Goal: Task Accomplishment & Management: Manage account settings

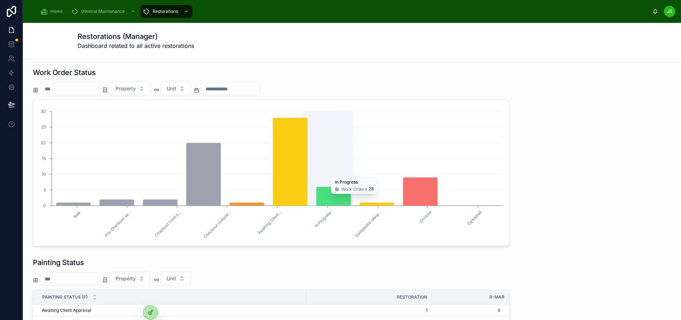
scroll to position [33, 0]
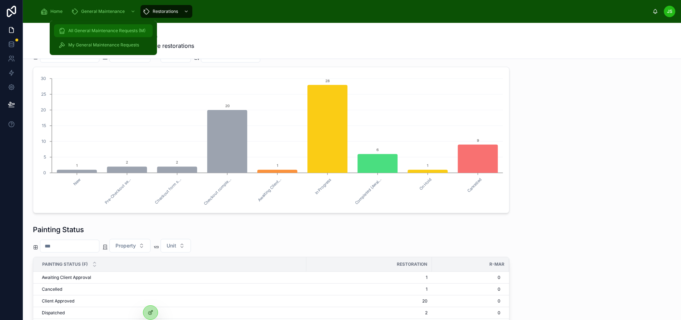
click at [98, 28] on span "All General Maintenance Requests (M)" at bounding box center [106, 31] width 77 height 6
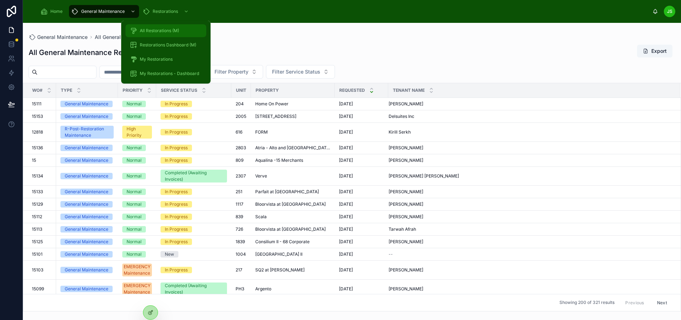
click at [169, 29] on span "All Restorations (M)" at bounding box center [159, 31] width 39 height 6
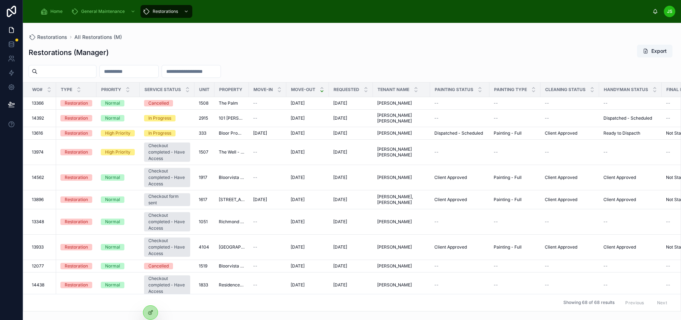
click at [358, 54] on div "Restorations (Manager) Export" at bounding box center [352, 52] width 647 height 16
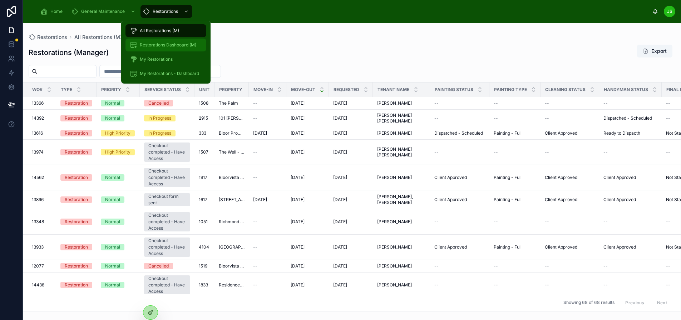
click at [163, 45] on span "Restorations Dashboard (M)" at bounding box center [168, 45] width 57 height 6
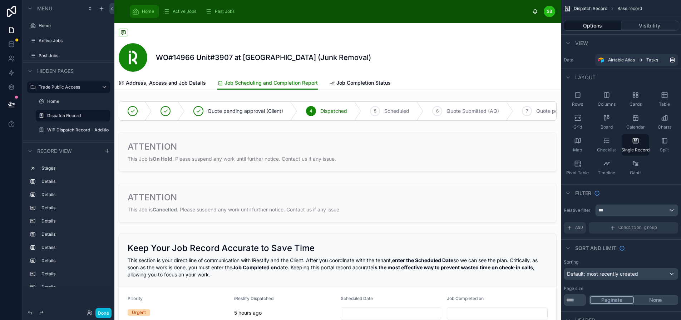
scroll to position [250, 0]
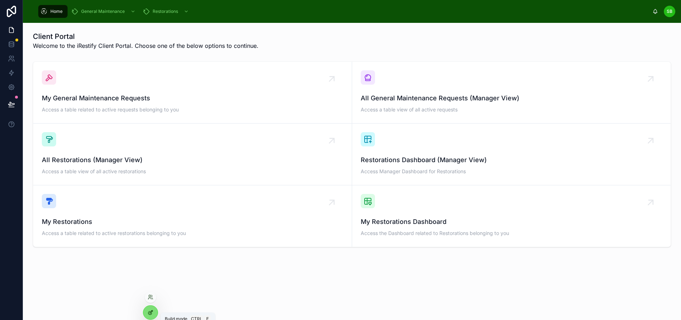
click at [149, 312] on icon at bounding box center [151, 313] width 6 height 6
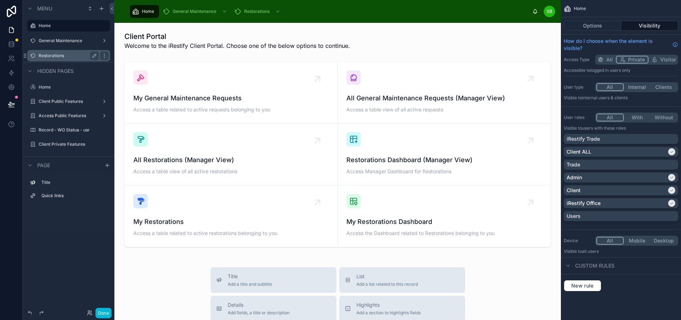
click at [65, 55] on label "Restorations" at bounding box center [67, 56] width 57 height 6
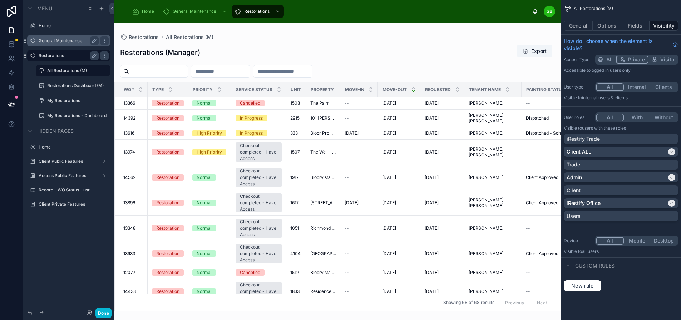
click at [57, 40] on label "General Maintenance" at bounding box center [67, 41] width 57 height 6
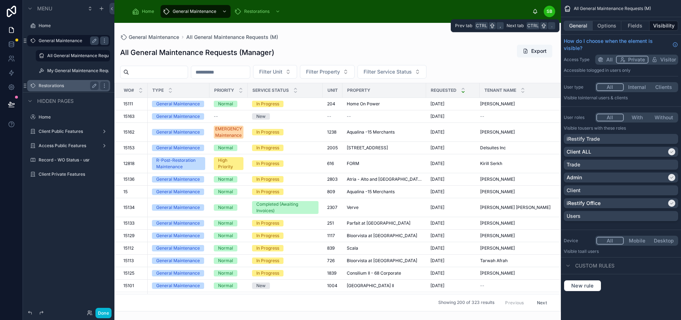
click at [590, 24] on button "General" at bounding box center [578, 26] width 29 height 10
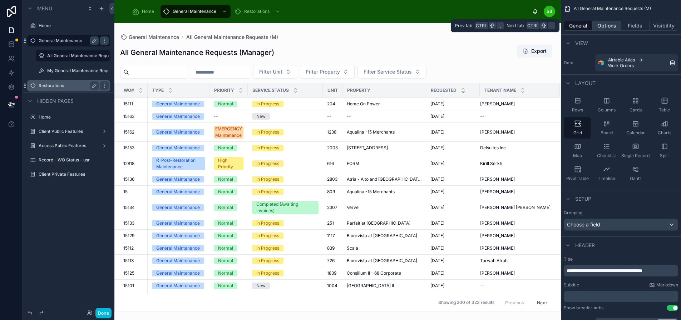
click at [615, 27] on button "Options" at bounding box center [607, 26] width 29 height 10
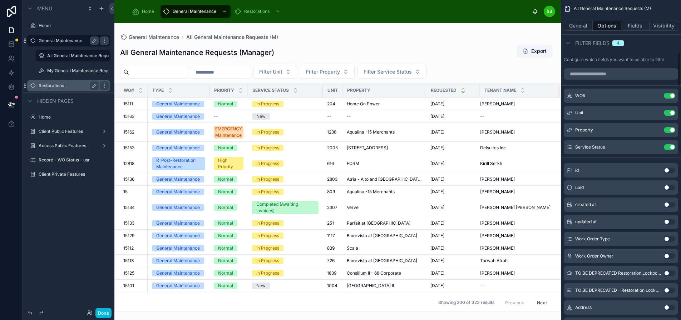
scroll to position [501, 0]
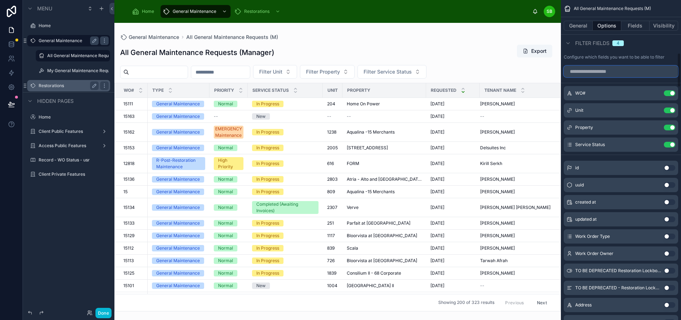
click at [618, 74] on input "scrollable content" at bounding box center [621, 71] width 114 height 11
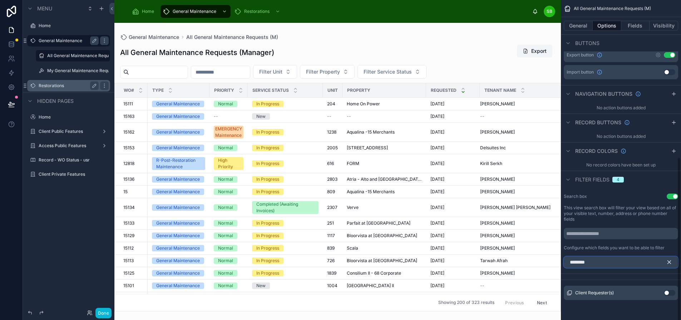
scroll to position [304, 0]
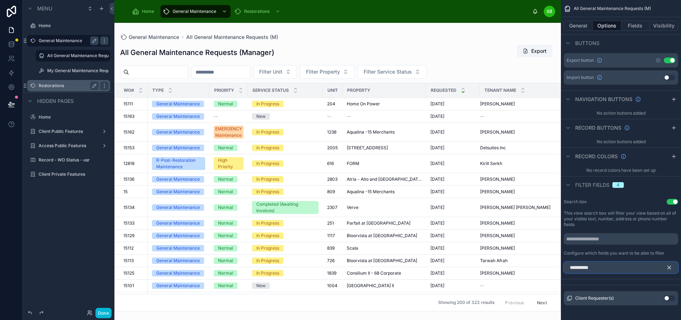
type input "**********"
click at [676, 297] on button "Use setting" at bounding box center [669, 299] width 11 height 6
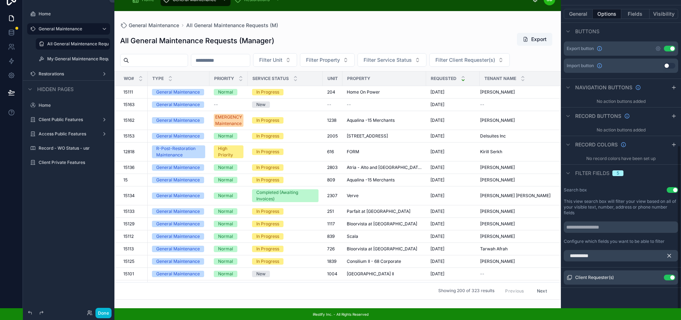
scroll to position [18, 0]
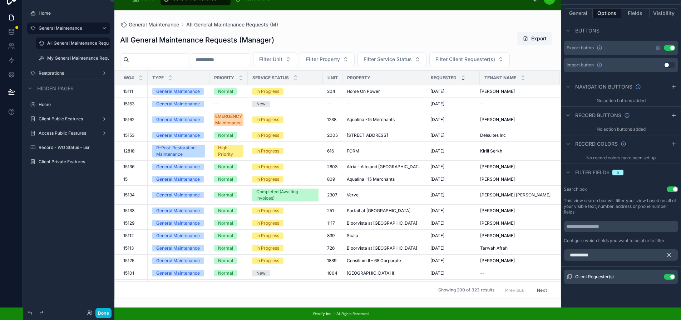
click at [673, 252] on icon "scrollable content" at bounding box center [669, 255] width 6 height 6
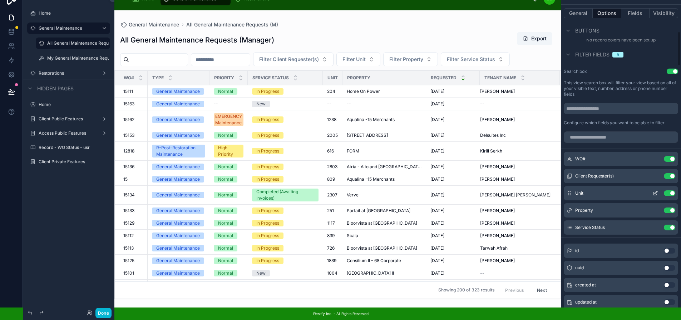
scroll to position [412, 0]
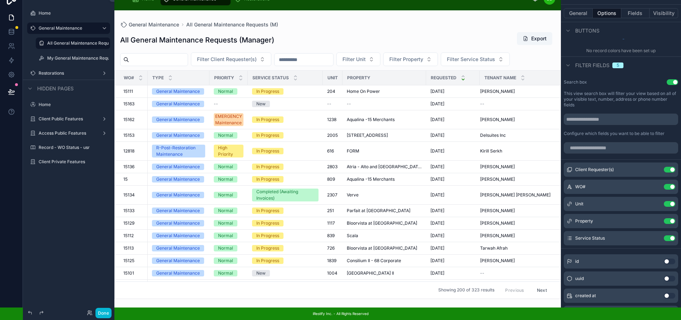
click at [676, 79] on button "Use setting" at bounding box center [672, 82] width 11 height 6
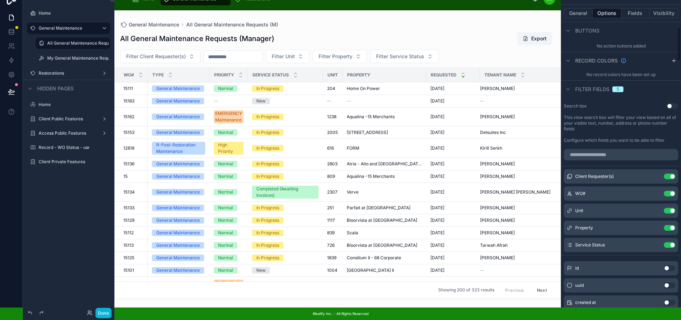
scroll to position [376, 0]
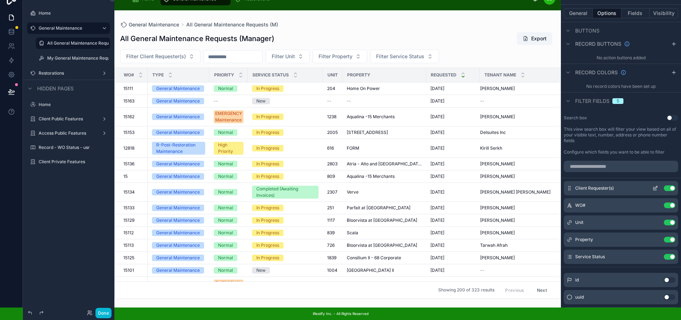
click at [658, 186] on icon "scrollable content" at bounding box center [656, 189] width 6 height 6
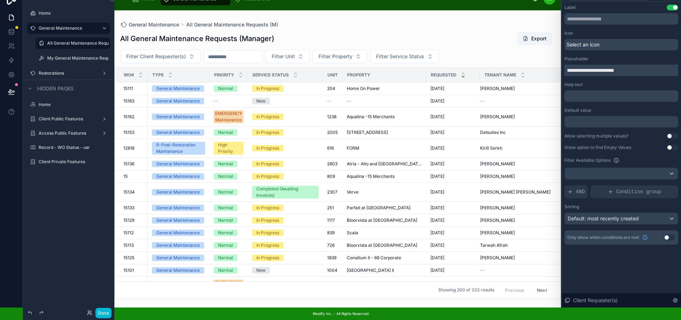
click at [599, 65] on input "**********" at bounding box center [622, 70] width 114 height 11
type input "**********"
click at [625, 108] on div "Default value" at bounding box center [622, 111] width 114 height 6
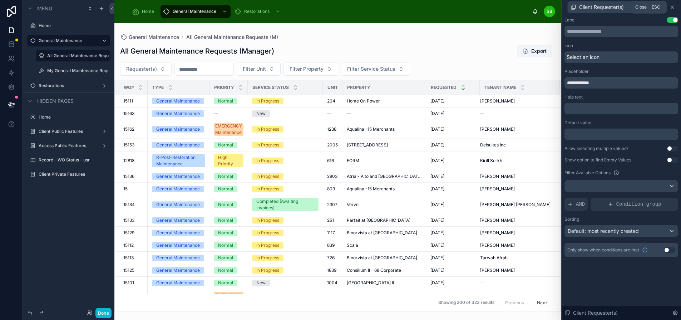
click at [674, 8] on icon at bounding box center [672, 7] width 3 height 3
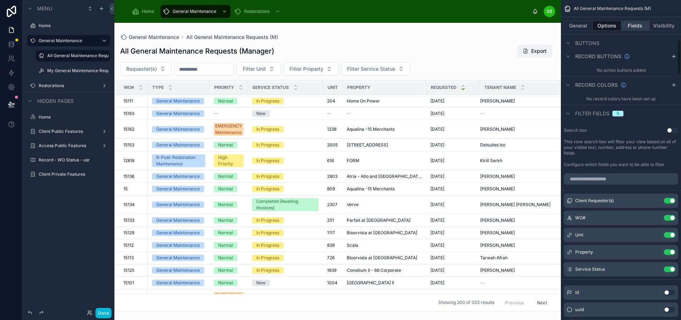
click at [642, 23] on button "Fields" at bounding box center [636, 26] width 29 height 10
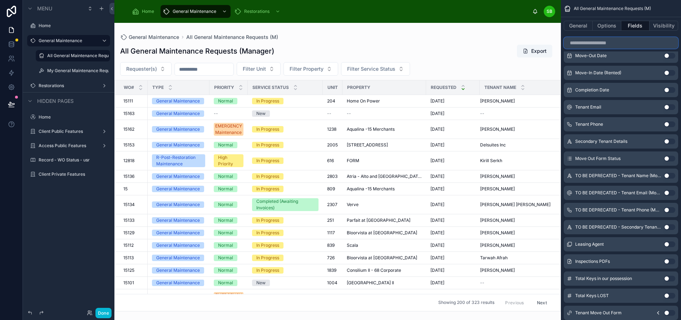
click at [633, 39] on input "scrollable content" at bounding box center [621, 42] width 114 height 11
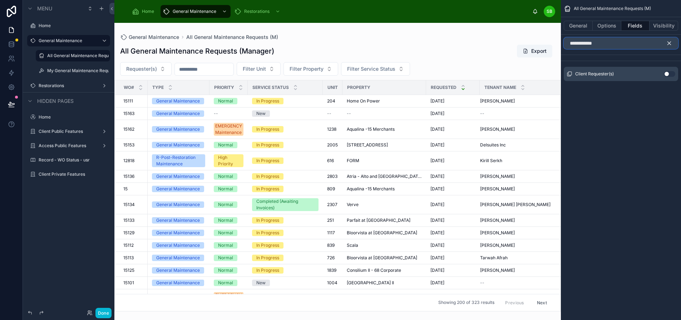
type input "**********"
click at [675, 73] on button "Use setting" at bounding box center [669, 74] width 11 height 6
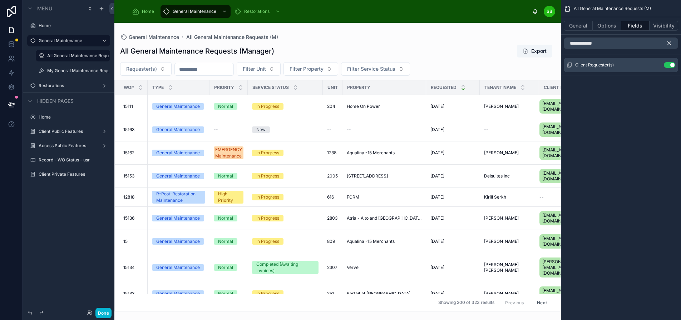
drag, startPoint x: 484, startPoint y: 314, endPoint x: 519, endPoint y: 313, distance: 34.7
click at [519, 313] on div at bounding box center [337, 172] width 447 height 298
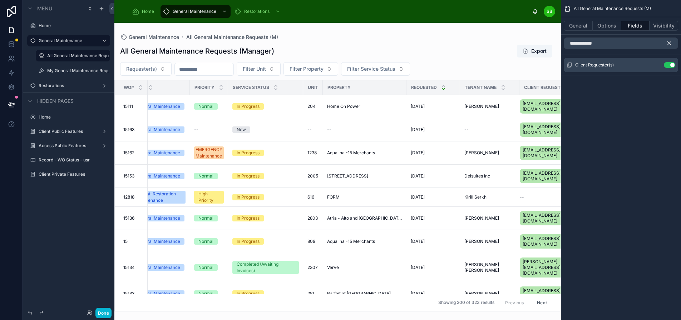
scroll to position [0, 29]
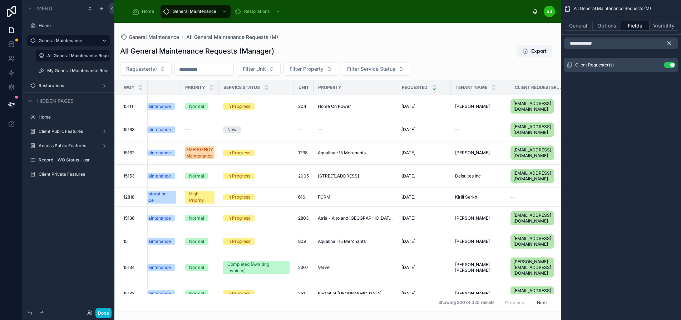
click at [674, 64] on button "Use setting" at bounding box center [669, 65] width 11 height 6
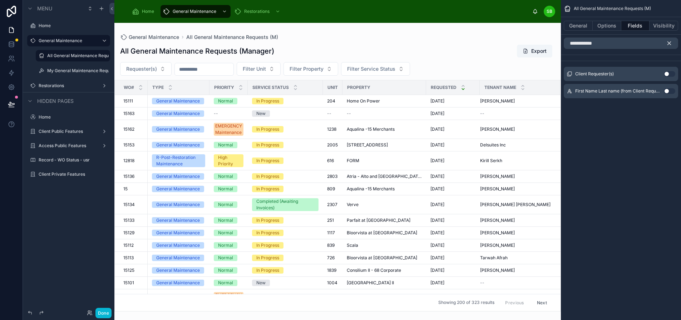
click at [675, 90] on button "Use setting" at bounding box center [669, 91] width 11 height 6
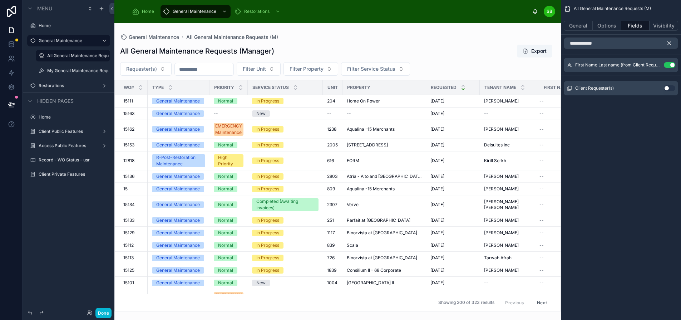
click at [673, 41] on icon "scrollable content" at bounding box center [669, 43] width 6 height 6
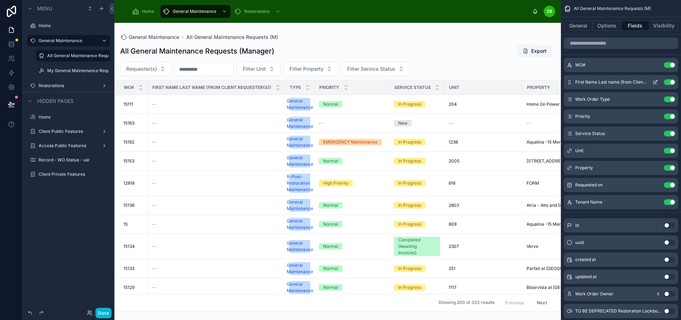
click at [658, 82] on icon "scrollable content" at bounding box center [656, 82] width 6 height 6
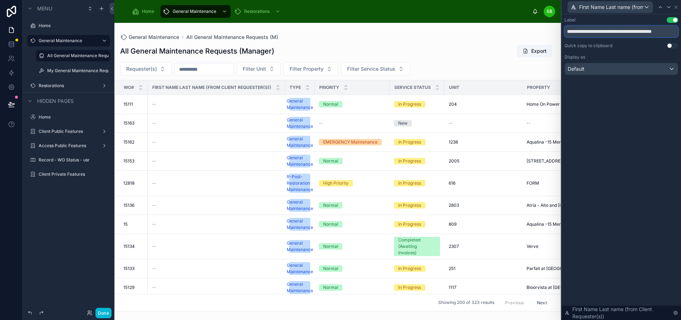
click at [642, 30] on input "**********" at bounding box center [622, 31] width 114 height 11
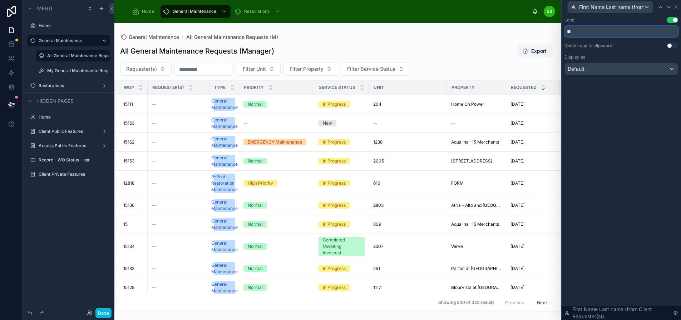
type input "*"
type input "********"
click at [635, 17] on div "Label Use setting" at bounding box center [622, 20] width 114 height 6
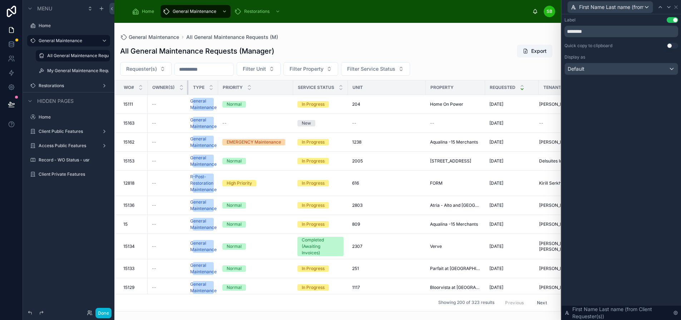
drag, startPoint x: 209, startPoint y: 87, endPoint x: 188, endPoint y: 87, distance: 21.5
click at [188, 87] on div at bounding box center [188, 87] width 3 height 14
click at [182, 89] on icon at bounding box center [181, 89] width 3 height 1
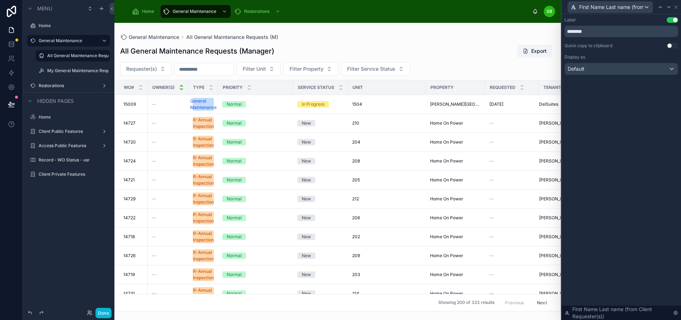
click at [183, 86] on icon at bounding box center [181, 86] width 5 height 5
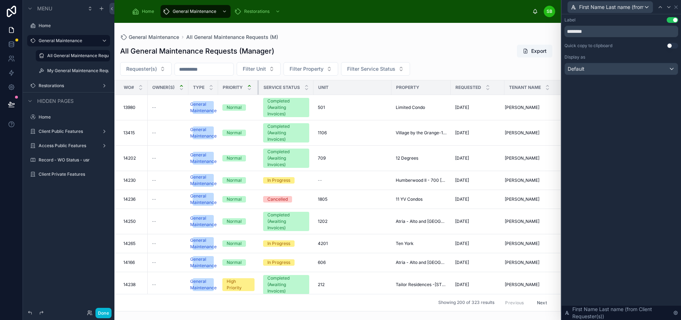
drag, startPoint x: 292, startPoint y: 86, endPoint x: 251, endPoint y: 85, distance: 40.4
click at [251, 85] on th "Priority" at bounding box center [238, 87] width 41 height 15
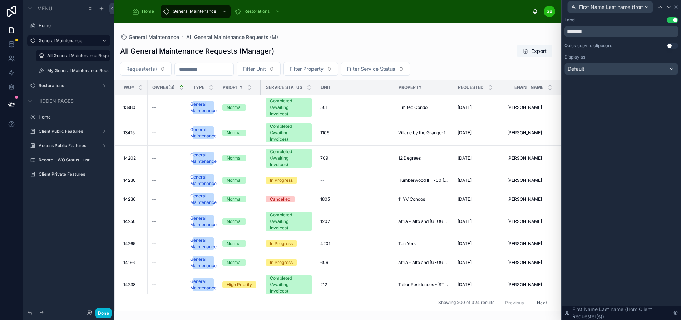
click at [260, 85] on div at bounding box center [261, 87] width 3 height 14
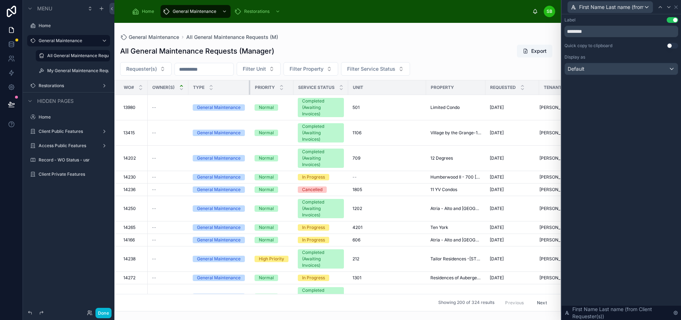
drag, startPoint x: 217, startPoint y: 88, endPoint x: 256, endPoint y: 84, distance: 38.9
click at [256, 84] on tr "WO# Owner(s) Type Priority Service Status Unit Property Requested Tenant Name" at bounding box center [357, 87] width 485 height 15
drag, startPoint x: 148, startPoint y: 87, endPoint x: 141, endPoint y: 87, distance: 6.8
click at [141, 87] on th "WO#" at bounding box center [131, 87] width 33 height 15
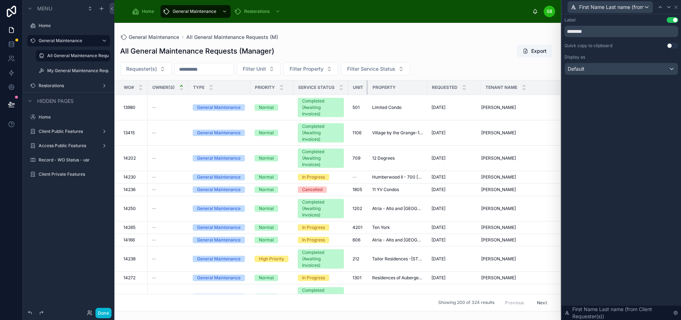
drag, startPoint x: 425, startPoint y: 89, endPoint x: 364, endPoint y: 92, distance: 60.9
click at [364, 92] on th "Unit" at bounding box center [358, 87] width 20 height 15
drag, startPoint x: 480, startPoint y: 85, endPoint x: 465, endPoint y: 84, distance: 15.0
click at [465, 84] on th "Requested" at bounding box center [449, 87] width 44 height 15
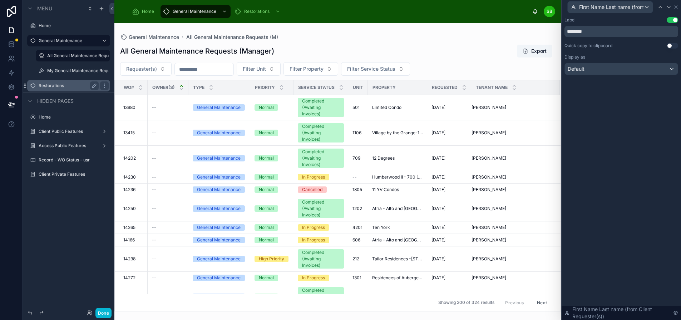
click at [58, 85] on label "Restorations" at bounding box center [67, 86] width 57 height 6
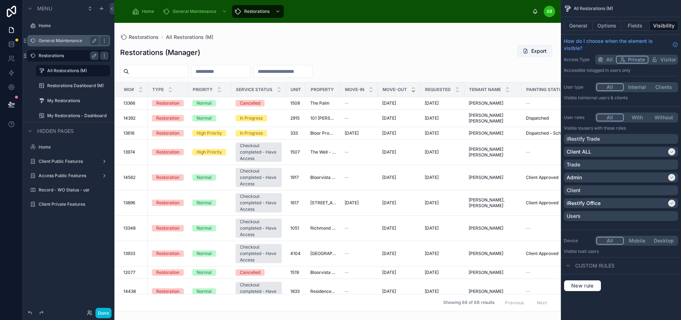
click at [69, 39] on label "General Maintenance" at bounding box center [67, 41] width 57 height 6
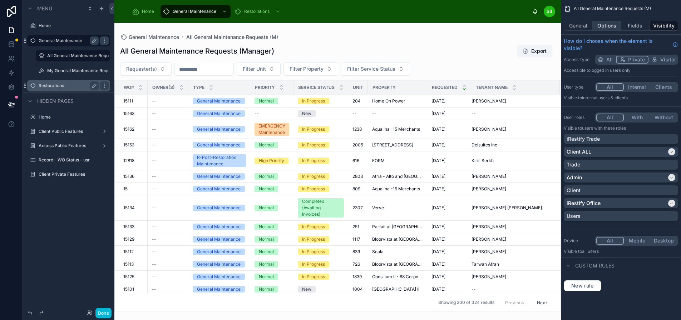
click at [614, 25] on button "Options" at bounding box center [607, 26] width 29 height 10
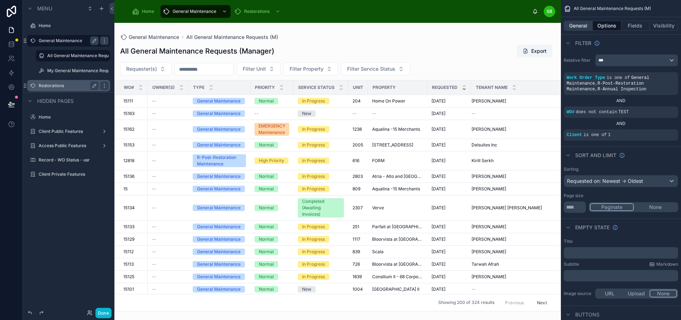
click at [587, 24] on button "General" at bounding box center [578, 26] width 29 height 10
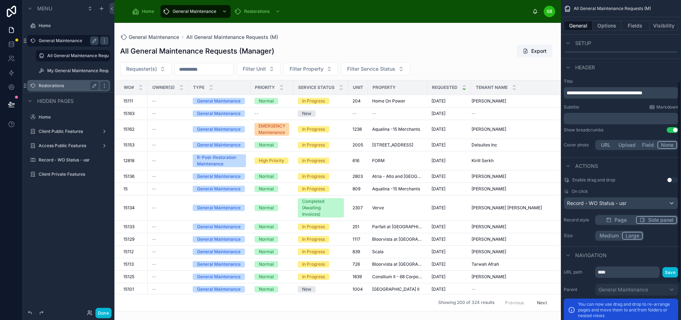
scroll to position [200, 0]
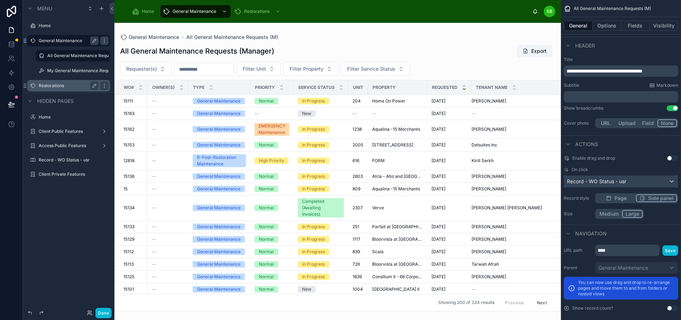
click at [627, 182] on span "Record - WO Status - usr" at bounding box center [596, 181] width 59 height 7
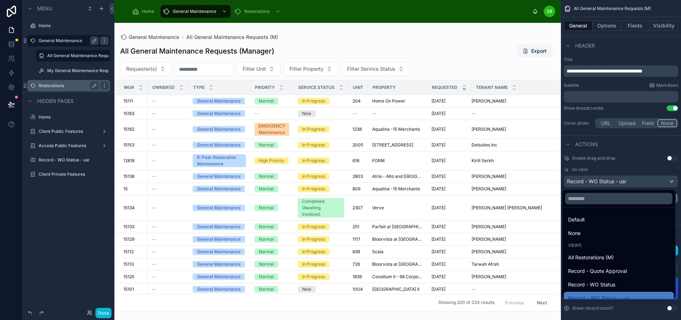
click at [630, 182] on div "scrollable content" at bounding box center [340, 160] width 681 height 320
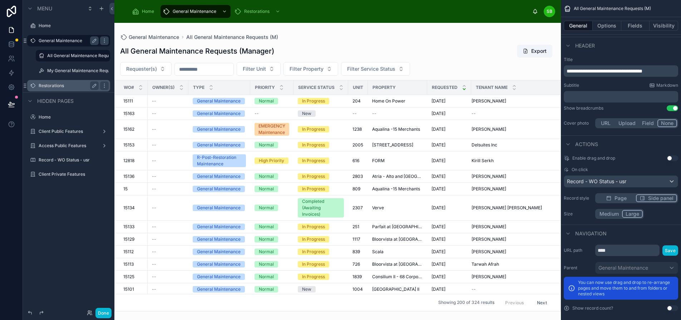
click at [625, 199] on div "Enable drag and drop Use setting On click Record - WO Status - usr Record style…" at bounding box center [621, 187] width 120 height 69
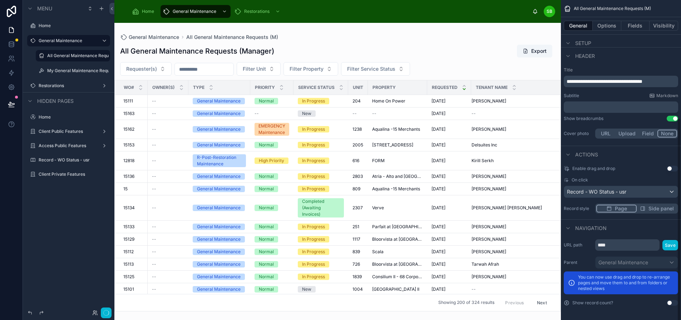
scroll to position [184, 0]
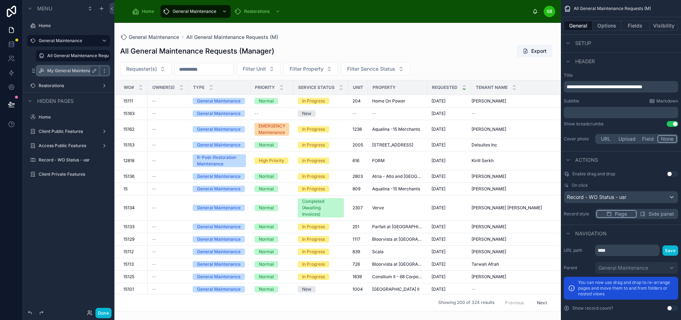
click at [64, 71] on label "My General Maintenance Requests" at bounding box center [73, 71] width 52 height 6
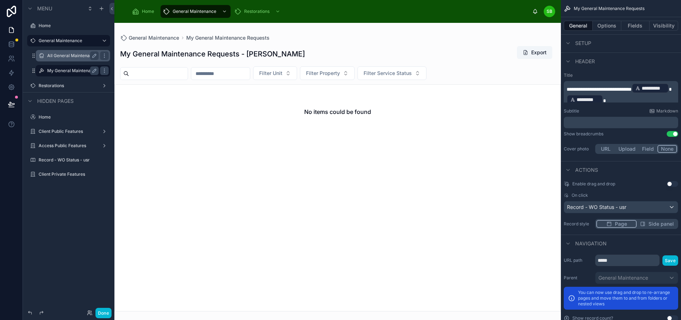
click at [75, 57] on label "All General Maintenance Requests (M)" at bounding box center [73, 56] width 52 height 6
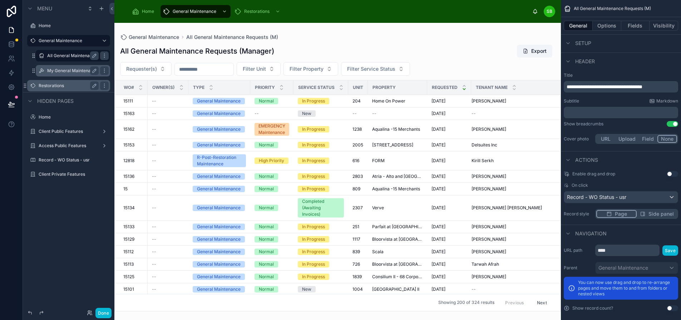
click at [59, 87] on label "Restorations" at bounding box center [67, 86] width 57 height 6
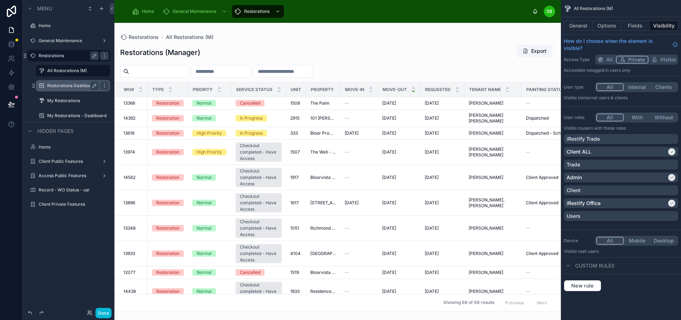
click at [67, 85] on label "Restorations Dashboard (M)" at bounding box center [73, 86] width 52 height 6
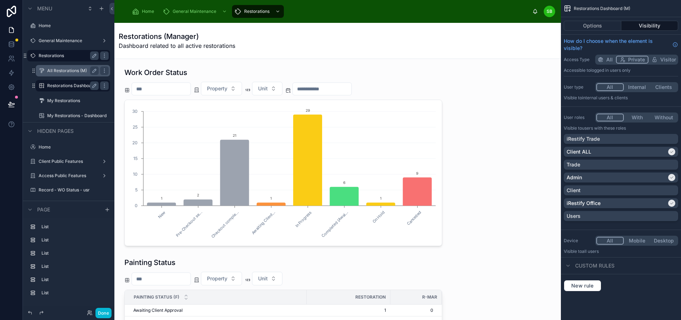
click at [67, 69] on label "All Restorations (M)" at bounding box center [71, 71] width 49 height 6
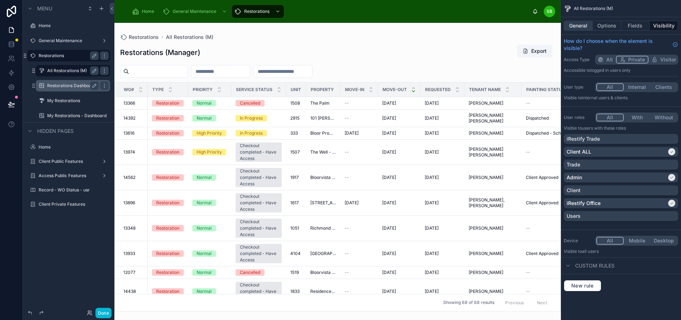
click at [590, 26] on button "General" at bounding box center [578, 26] width 29 height 10
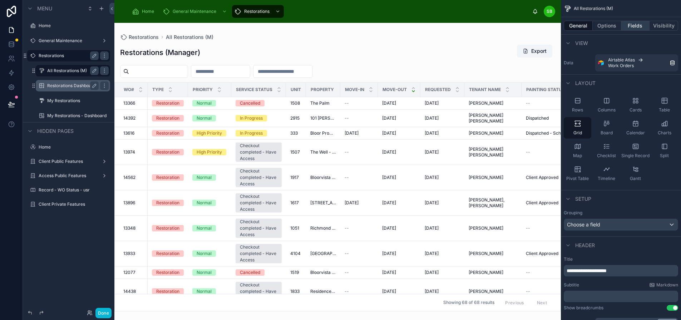
click at [639, 24] on button "Fields" at bounding box center [636, 26] width 29 height 10
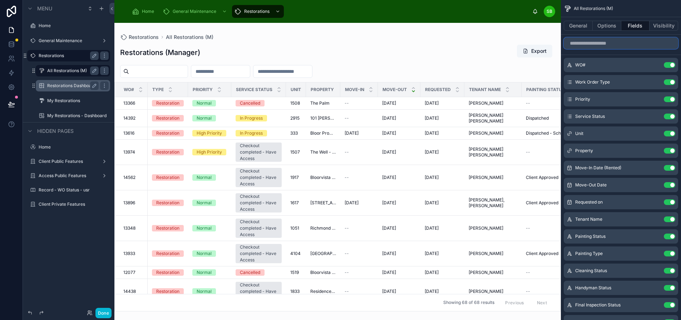
click at [623, 46] on input "scrollable content" at bounding box center [621, 43] width 114 height 11
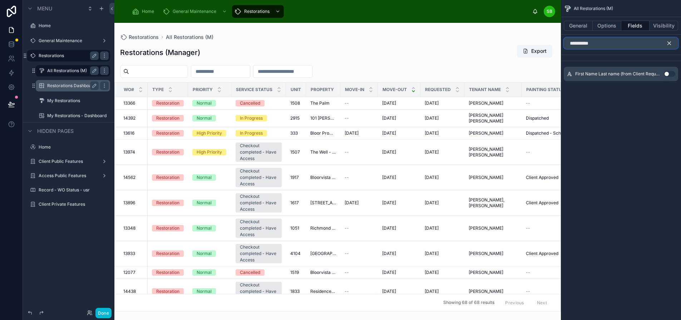
type input "**********"
click at [676, 75] on button "Use setting" at bounding box center [669, 74] width 11 height 6
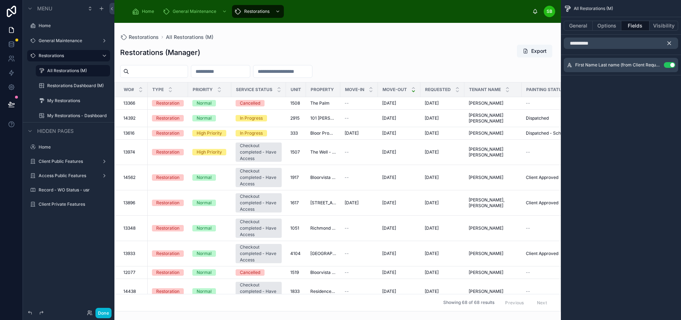
click at [671, 44] on icon "scrollable content" at bounding box center [669, 43] width 3 height 3
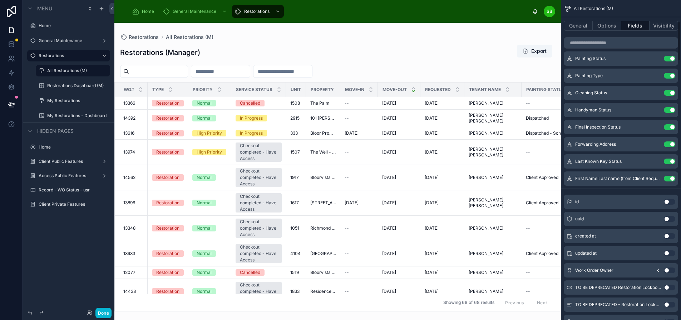
scroll to position [179, 0]
click at [658, 177] on icon "scrollable content" at bounding box center [656, 177] width 3 height 3
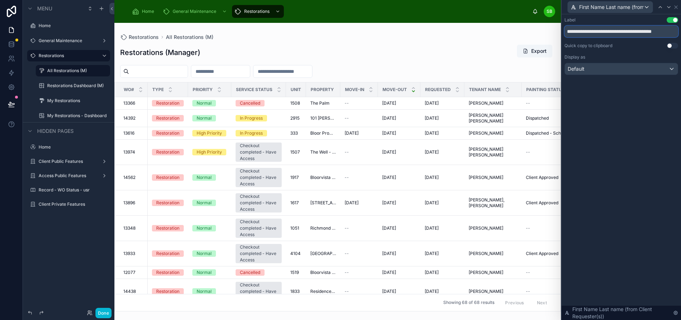
click at [620, 31] on input "**********" at bounding box center [622, 31] width 114 height 11
type input "********"
click at [654, 104] on div "Label Use setting ******** Quick copy to clipboard Use setting Display as Defau…" at bounding box center [621, 167] width 119 height 306
click at [679, 8] on icon at bounding box center [677, 7] width 6 height 6
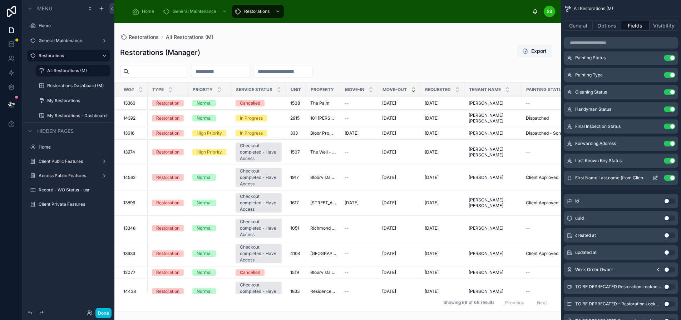
click at [575, 181] on div "First Name Last name (from Client Requester(s)) Use setting" at bounding box center [621, 178] width 114 height 14
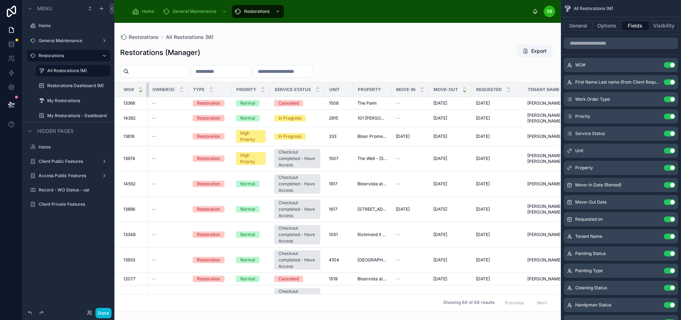
drag, startPoint x: 147, startPoint y: 92, endPoint x: 139, endPoint y: 91, distance: 7.9
click at [139, 91] on th "WO#" at bounding box center [131, 90] width 33 height 15
drag, startPoint x: 187, startPoint y: 89, endPoint x: 183, endPoint y: 89, distance: 4.7
click at [183, 89] on th "Owner(s)" at bounding box center [168, 90] width 41 height 15
drag, startPoint x: 269, startPoint y: 90, endPoint x: 274, endPoint y: 90, distance: 5.0
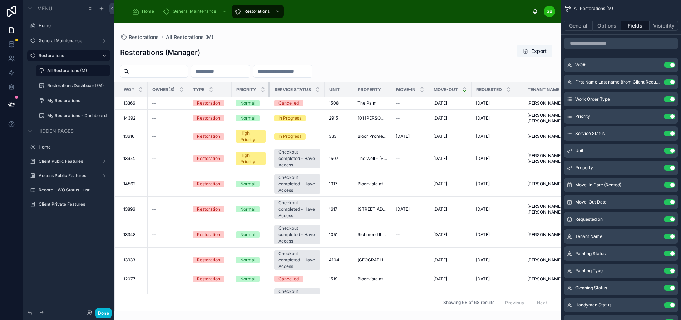
click at [274, 90] on tr "WO# Owner(s) Type Priority Service Status Unit Property Move-In Move-Out Reques…" at bounding box center [561, 90] width 892 height 15
click at [272, 88] on tr "WO# Owner(s) Type Priority Service Status Unit Property Move-In Move-Out Reques…" at bounding box center [561, 90] width 892 height 15
click at [271, 88] on tr "WO# Owner(s) Type Priority Service Status Unit Property Move-In Move-Out Reques…" at bounding box center [561, 90] width 892 height 15
click at [270, 89] on div at bounding box center [270, 90] width 3 height 14
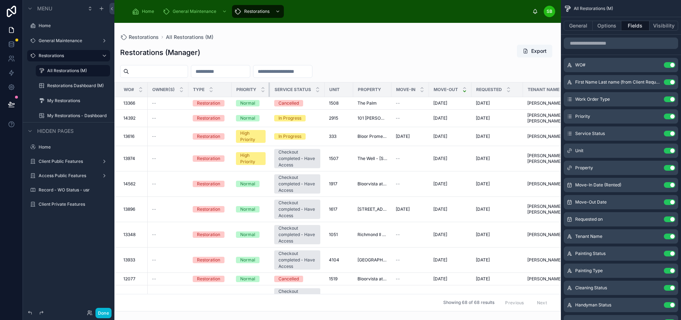
drag, startPoint x: 270, startPoint y: 89, endPoint x: 275, endPoint y: 90, distance: 5.7
click at [275, 90] on tr "WO# Owner(s) Type Priority Service Status Unit Property Move-In Move-Out Reques…" at bounding box center [561, 90] width 892 height 15
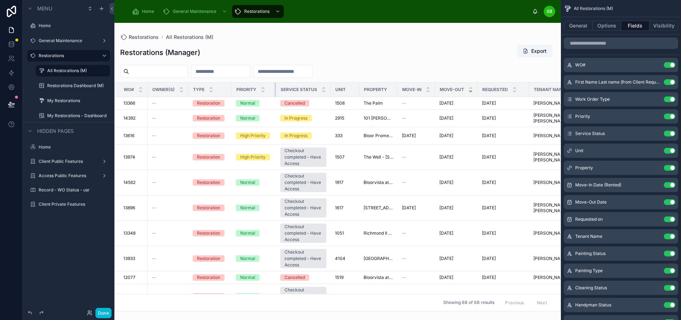
drag, startPoint x: 270, startPoint y: 89, endPoint x: 280, endPoint y: 90, distance: 10.8
click at [280, 90] on tr "WO# Owner(s) Type Priority Service Status Unit Property Move-In Move-Out Reques…" at bounding box center [564, 90] width 898 height 15
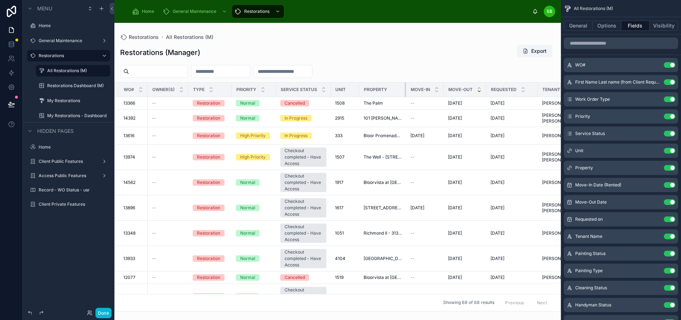
drag, startPoint x: 396, startPoint y: 87, endPoint x: 405, endPoint y: 87, distance: 8.6
click at [405, 87] on div at bounding box center [406, 90] width 3 height 14
click at [66, 38] on label "General Maintenance" at bounding box center [67, 41] width 57 height 6
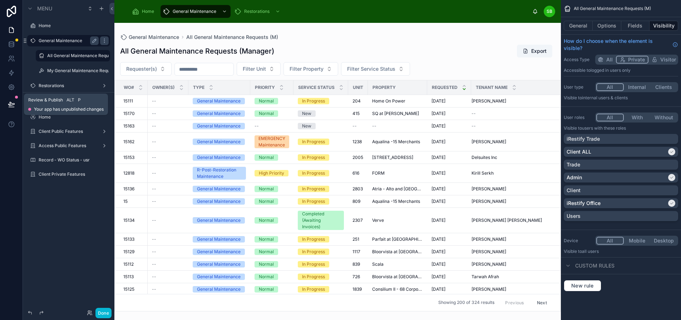
click at [10, 106] on icon at bounding box center [11, 104] width 6 height 4
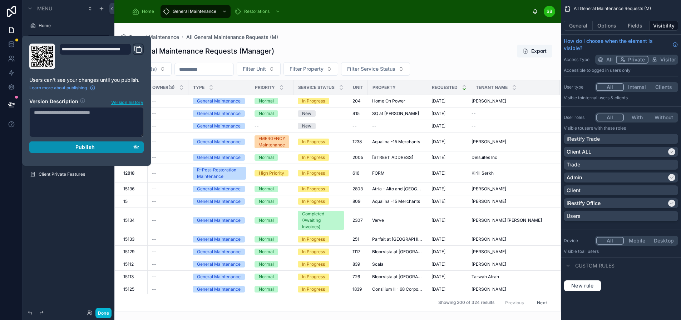
click at [92, 147] on span "Publish" at bounding box center [84, 147] width 19 height 6
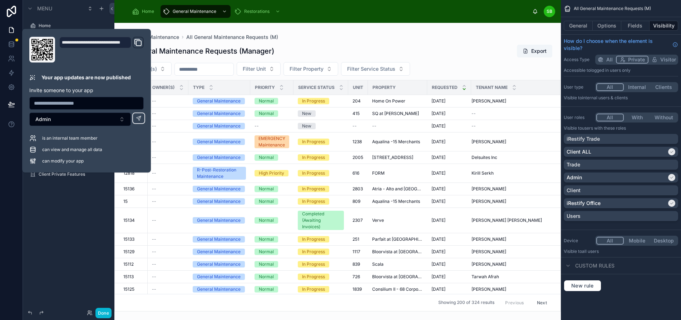
click at [388, 32] on div at bounding box center [337, 172] width 447 height 298
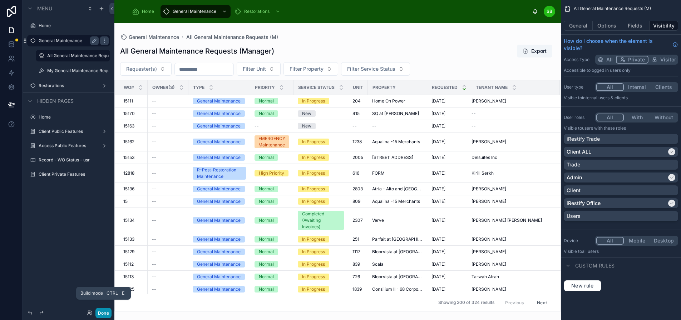
click at [107, 314] on button "Done" at bounding box center [104, 313] width 16 height 10
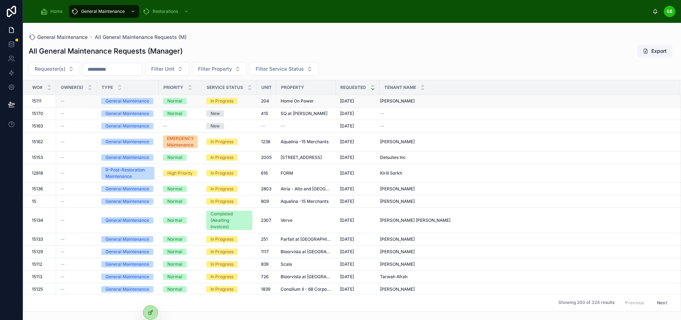
click at [41, 101] on span "15111" at bounding box center [37, 101] width 10 height 6
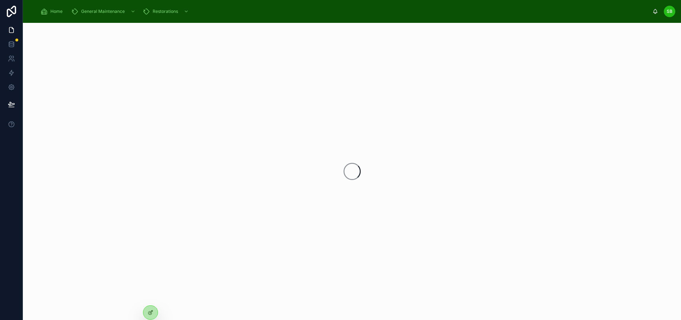
click at [41, 101] on div at bounding box center [352, 172] width 658 height 298
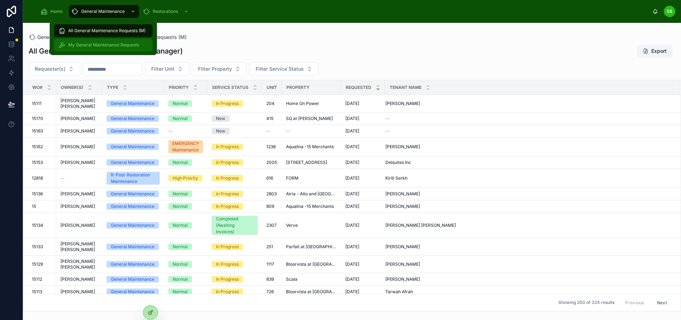
click at [109, 45] on span "My General Maintenance Requests" at bounding box center [103, 45] width 71 height 6
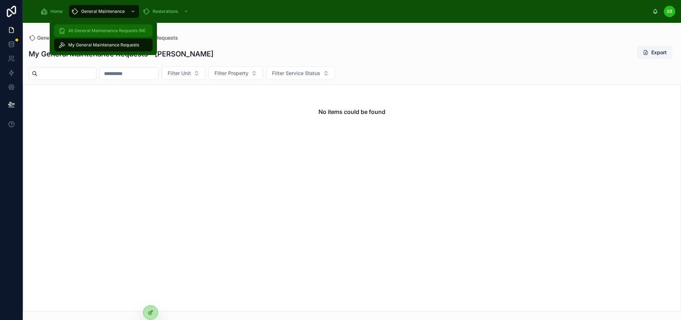
click at [109, 30] on span "All General Maintenance Requests (M)" at bounding box center [106, 31] width 77 height 6
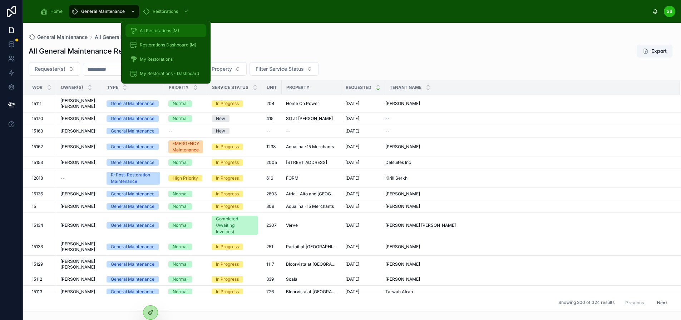
click at [161, 31] on span "All Restorations (M)" at bounding box center [159, 31] width 39 height 6
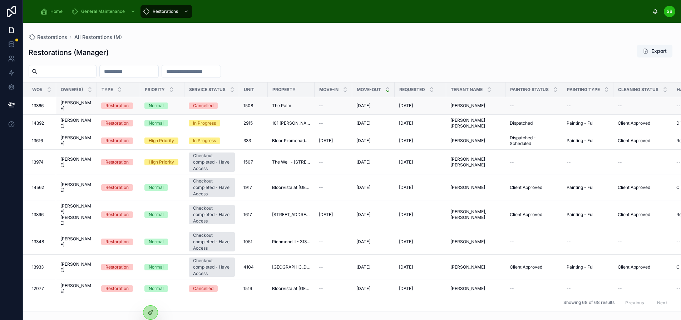
click at [39, 103] on span "13366" at bounding box center [38, 106] width 12 height 6
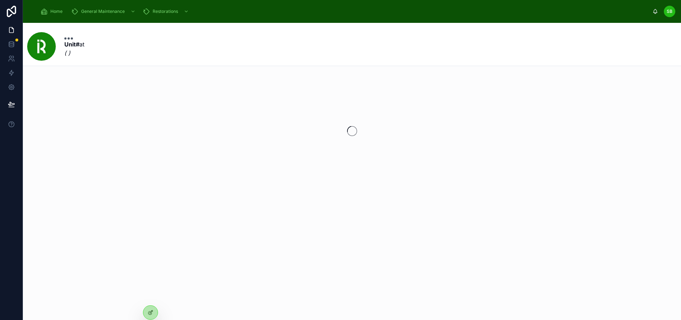
click at [39, 103] on div at bounding box center [352, 131] width 658 height 113
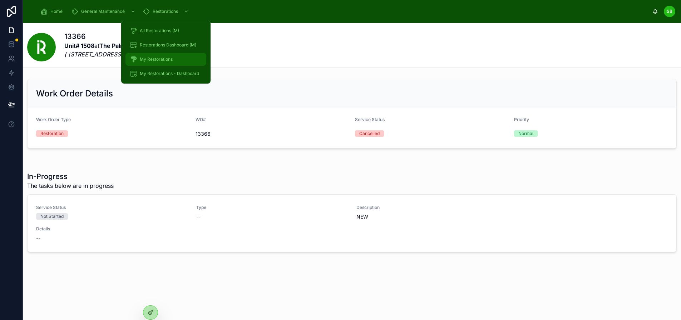
click at [160, 60] on span "My Restorations" at bounding box center [156, 60] width 33 height 6
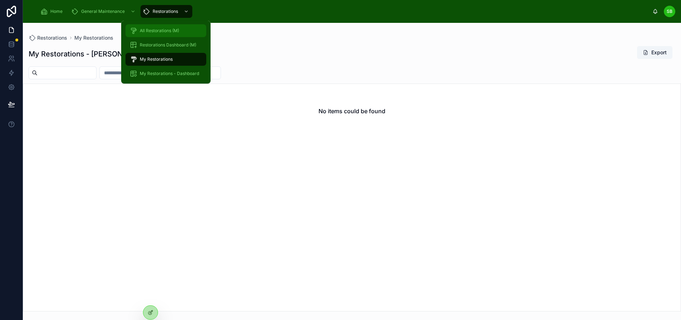
click at [160, 33] on span "All Restorations (M)" at bounding box center [159, 31] width 39 height 6
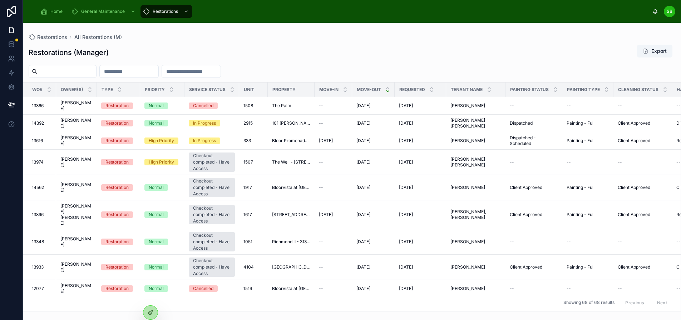
click at [302, 47] on div "Restorations (Manager) Export" at bounding box center [352, 52] width 647 height 16
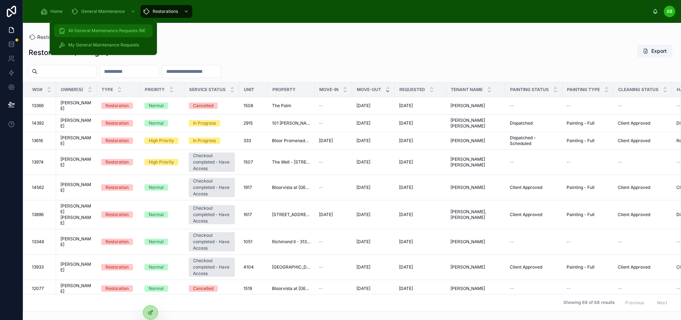
click at [90, 30] on span "All General Maintenance Requests (M)" at bounding box center [106, 31] width 77 height 6
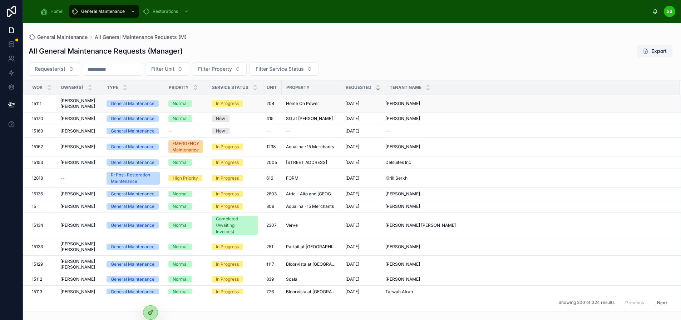
click at [45, 104] on div "15111 15111" at bounding box center [42, 104] width 20 height 6
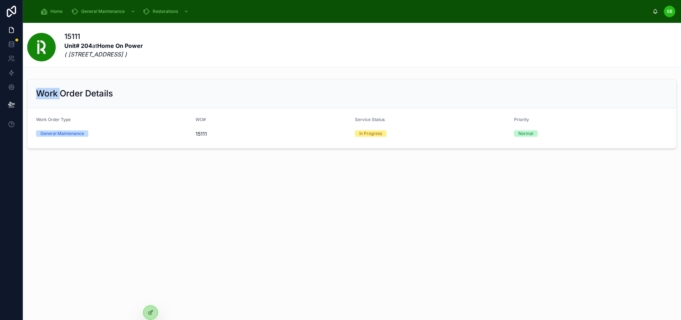
click at [45, 104] on div "Work Order Details" at bounding box center [352, 93] width 649 height 29
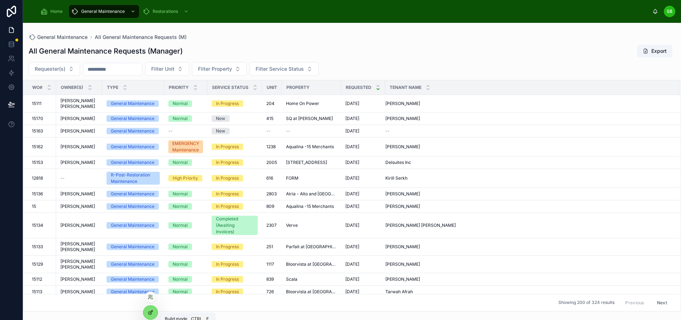
click at [152, 316] on div at bounding box center [150, 313] width 14 height 14
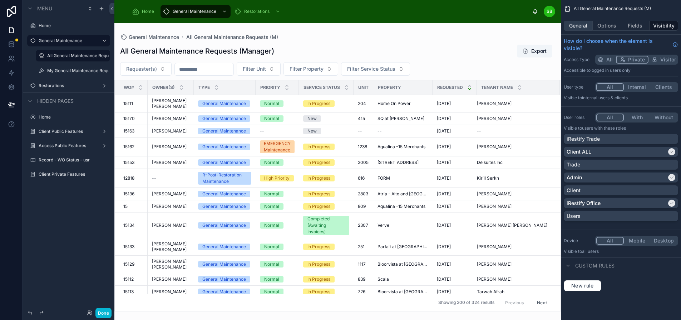
click at [584, 25] on button "General" at bounding box center [578, 26] width 29 height 10
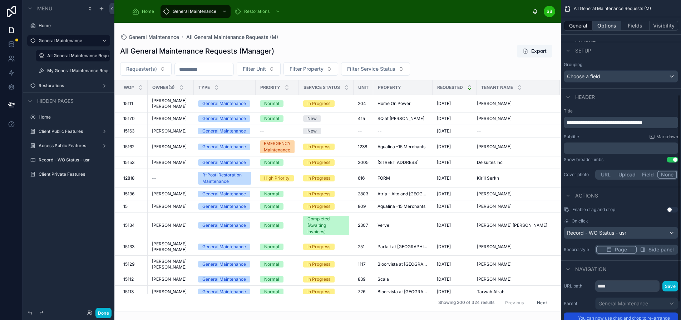
click at [613, 21] on button "Options" at bounding box center [607, 26] width 29 height 10
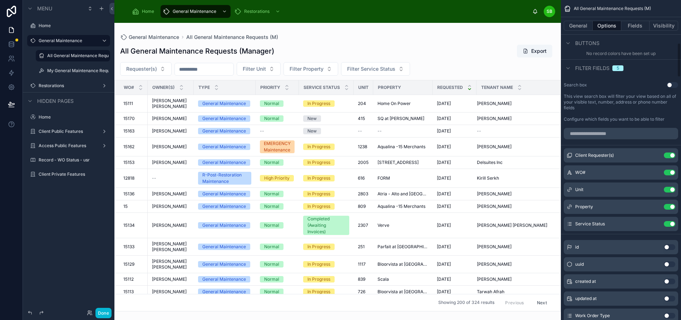
scroll to position [435, 0]
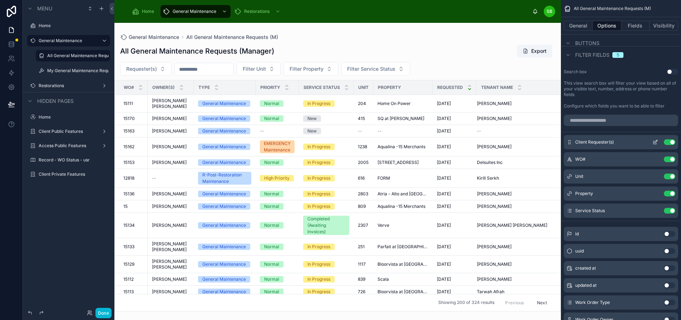
click at [658, 140] on icon "scrollable content" at bounding box center [656, 142] width 6 height 6
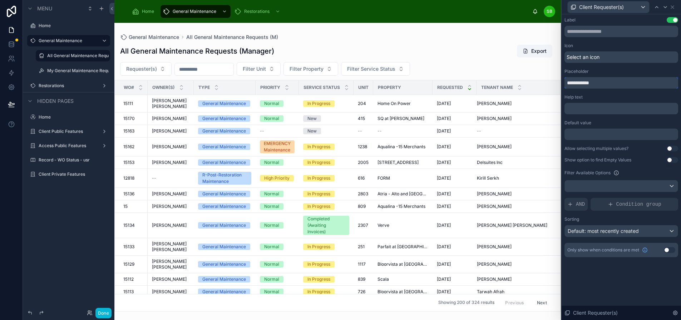
click at [596, 84] on input "**********" at bounding box center [622, 82] width 114 height 11
type input "********"
click at [633, 19] on div "Label Use setting" at bounding box center [622, 20] width 114 height 6
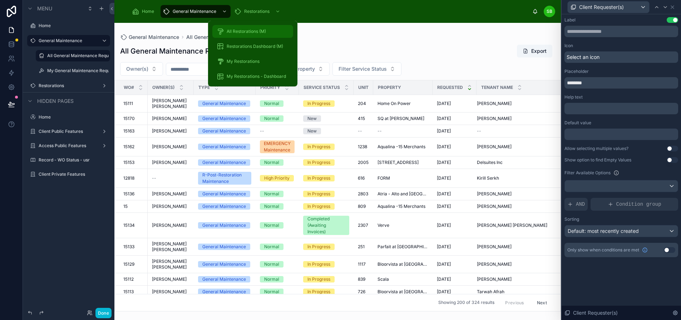
click at [245, 30] on span "All Restorations (M)" at bounding box center [246, 32] width 39 height 6
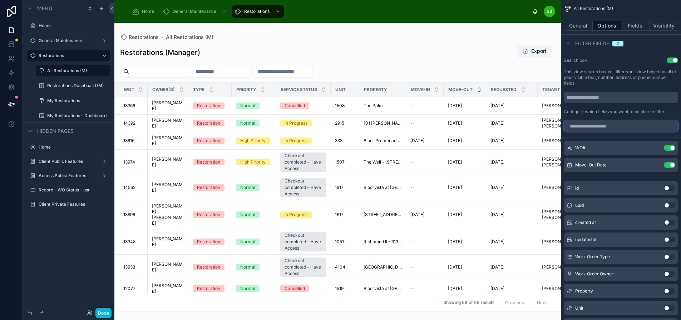
click at [627, 126] on input "scrollable content" at bounding box center [621, 126] width 114 height 11
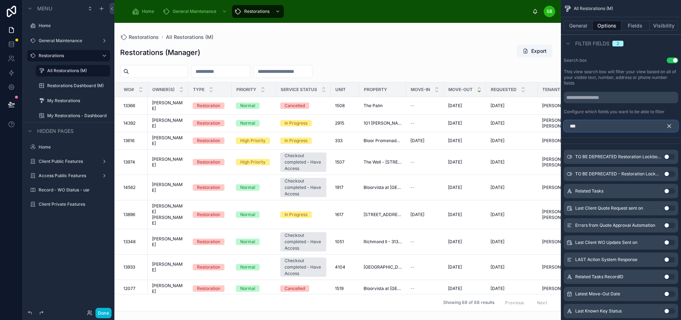
scroll to position [396, 0]
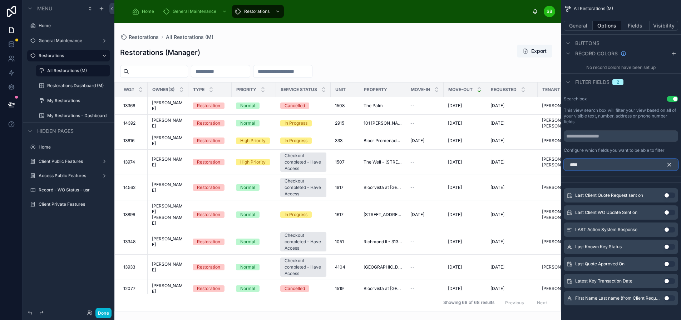
type input "****"
click at [675, 299] on button "Use setting" at bounding box center [669, 299] width 11 height 6
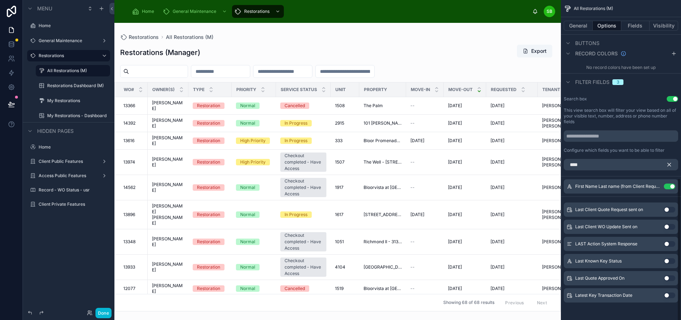
scroll to position [393, 0]
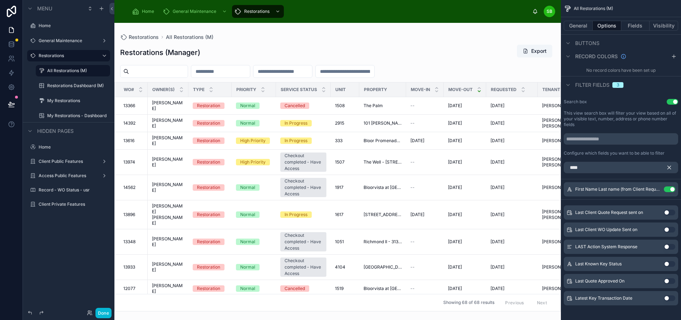
click at [673, 168] on icon "scrollable content" at bounding box center [669, 168] width 6 height 6
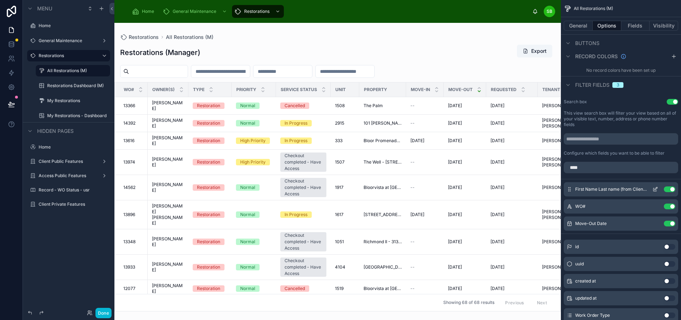
click at [658, 189] on icon "scrollable content" at bounding box center [656, 190] width 6 height 6
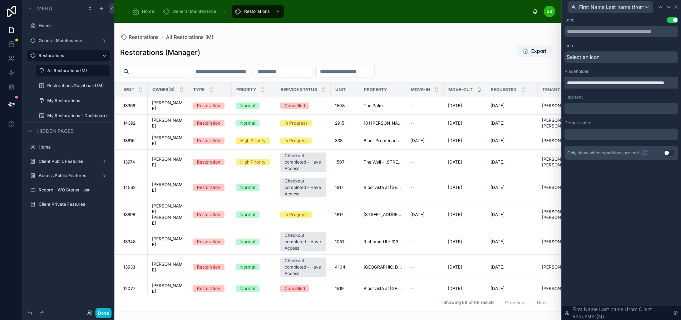
click at [620, 81] on input "**********" at bounding box center [622, 82] width 114 height 11
type input "********"
click at [639, 212] on div "Label Use setting Icon Select an icon Placeholder ******** Help text ﻿ Default …" at bounding box center [621, 167] width 119 height 306
click at [678, 9] on icon at bounding box center [676, 7] width 3 height 3
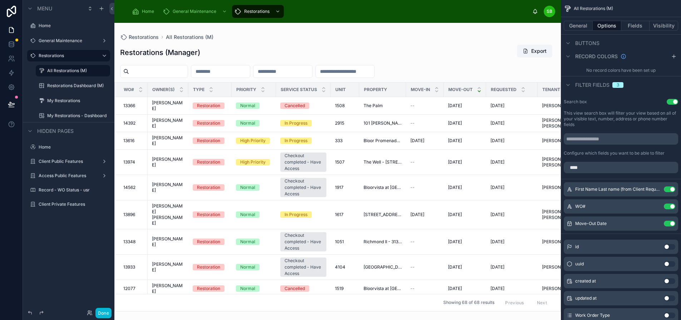
click at [676, 101] on button "Use setting" at bounding box center [672, 102] width 11 height 6
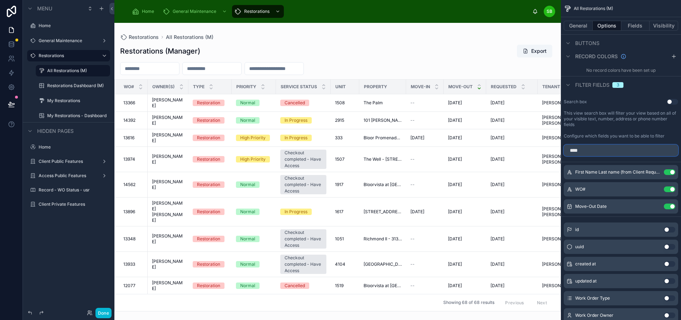
click at [615, 150] on input "****" at bounding box center [621, 150] width 114 height 11
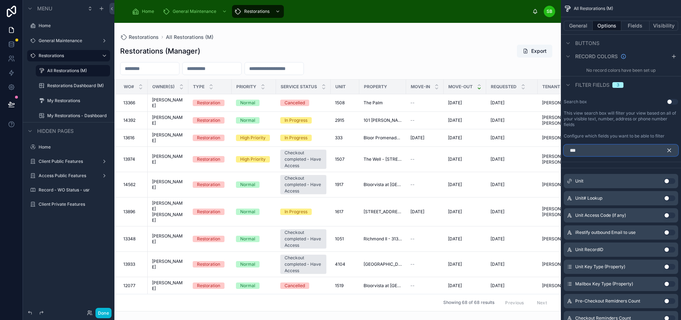
scroll to position [362, 0]
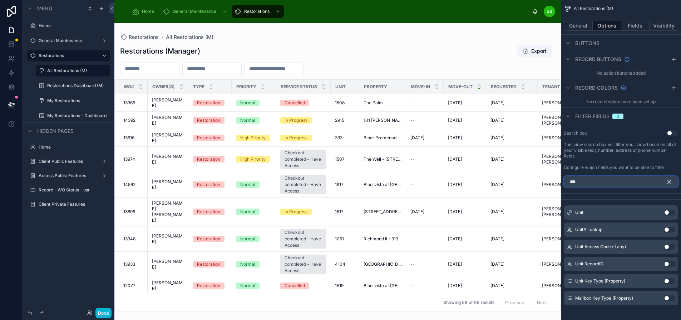
type input "***"
click at [675, 211] on button "Use setting" at bounding box center [669, 213] width 11 height 6
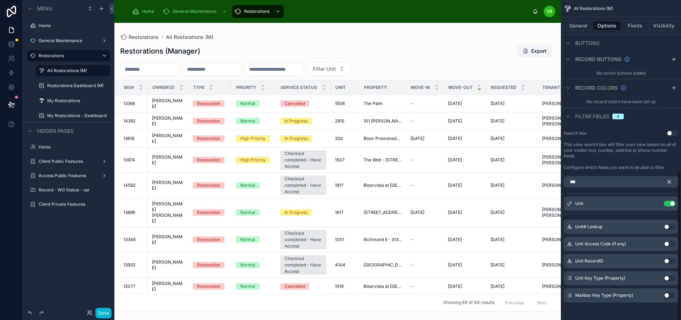
scroll to position [359, 0]
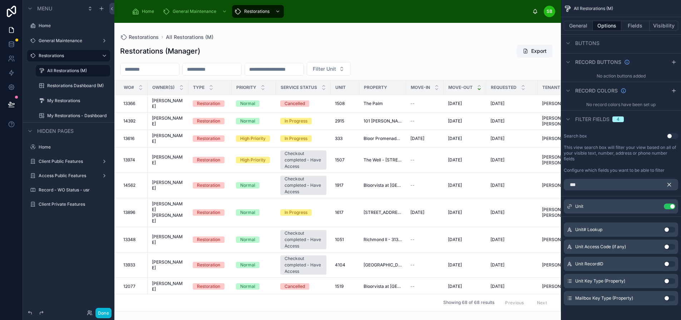
click at [671, 184] on icon "scrollable content" at bounding box center [669, 184] width 3 height 3
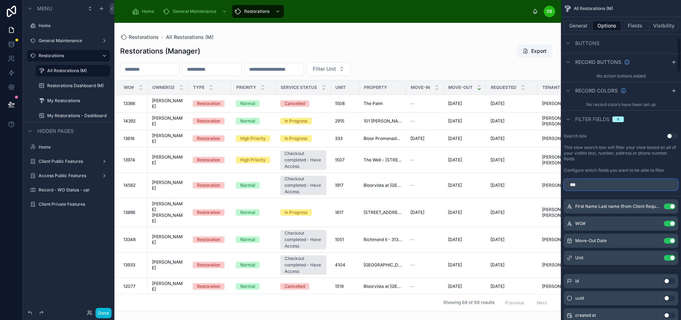
click at [635, 187] on input "***" at bounding box center [621, 184] width 114 height 11
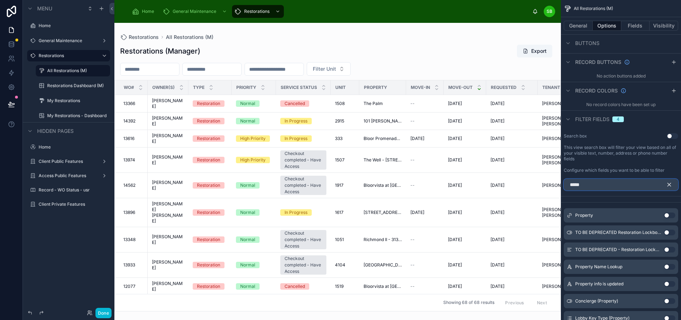
type input "*****"
click at [676, 214] on button "Use setting" at bounding box center [669, 216] width 11 height 6
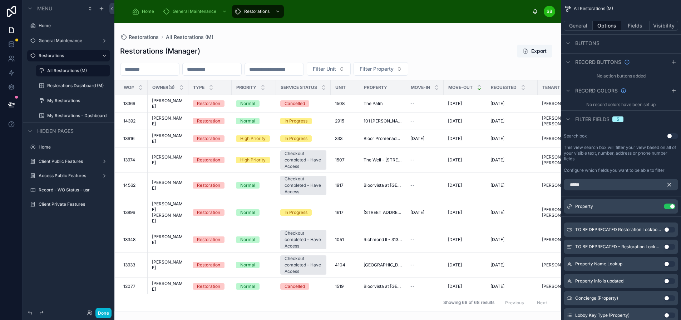
click at [673, 185] on icon "scrollable content" at bounding box center [669, 185] width 6 height 6
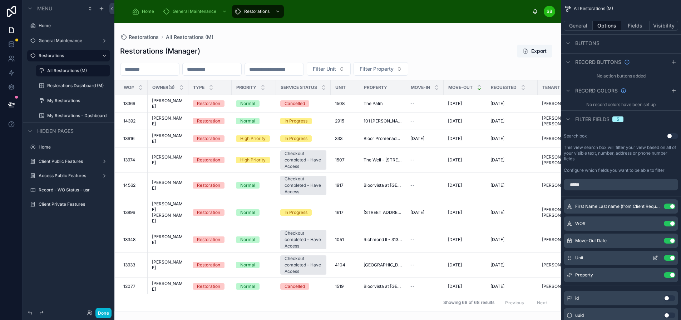
click at [658, 257] on icon "scrollable content" at bounding box center [656, 257] width 3 height 3
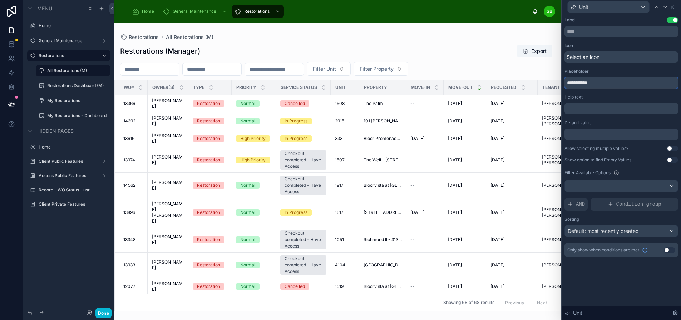
click at [587, 82] on input "**********" at bounding box center [622, 82] width 114 height 11
type input "*****"
click at [667, 7] on icon at bounding box center [665, 6] width 3 height 1
click at [587, 80] on input "**********" at bounding box center [622, 82] width 114 height 11
type input "*********"
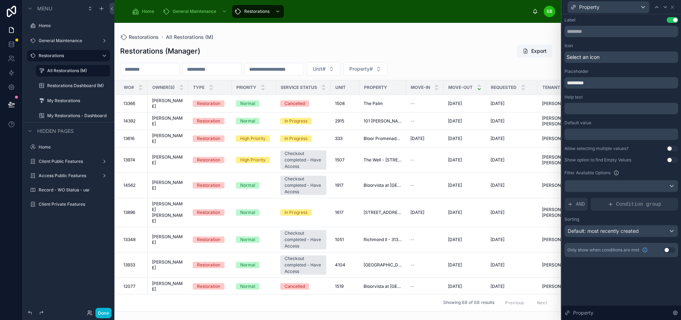
click at [626, 43] on div "Icon" at bounding box center [622, 46] width 114 height 6
click at [676, 6] on icon at bounding box center [673, 7] width 6 height 6
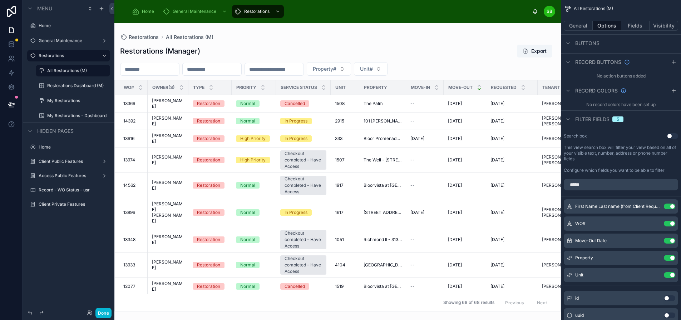
click at [428, 72] on div at bounding box center [337, 172] width 447 height 298
click at [373, 72] on span "Unit#" at bounding box center [366, 68] width 13 height 7
click at [424, 46] on div "Restorations (Manager) Export" at bounding box center [337, 51] width 435 height 14
click at [107, 314] on button "Done" at bounding box center [104, 313] width 16 height 10
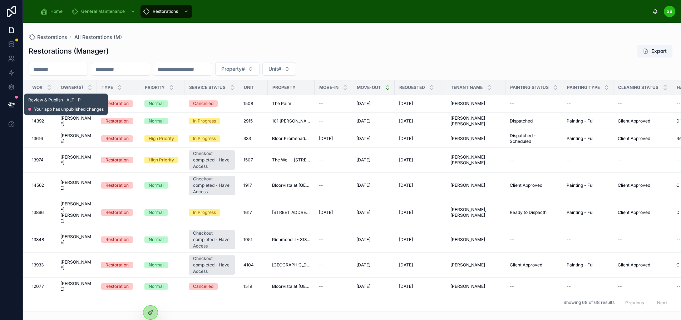
click at [13, 103] on icon at bounding box center [11, 104] width 7 height 7
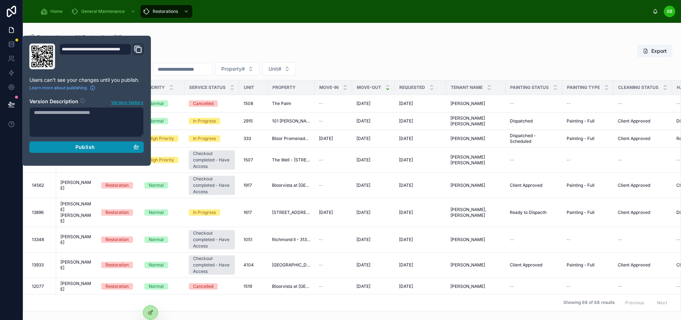
click at [83, 145] on span "Publish" at bounding box center [84, 147] width 19 height 6
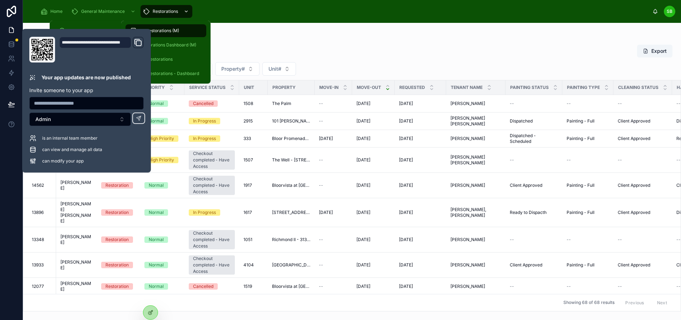
drag, startPoint x: 210, startPoint y: 8, endPoint x: 155, endPoint y: 10, distance: 54.8
click at [210, 8] on div "Home General Maintenance Restorations" at bounding box center [344, 12] width 618 height 16
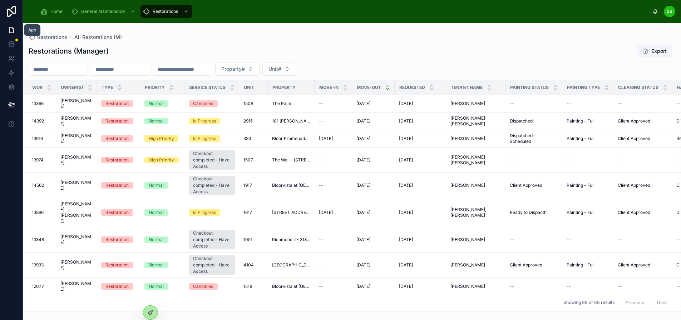
click at [10, 29] on icon at bounding box center [11, 29] width 7 height 7
click at [148, 319] on div at bounding box center [150, 313] width 14 height 14
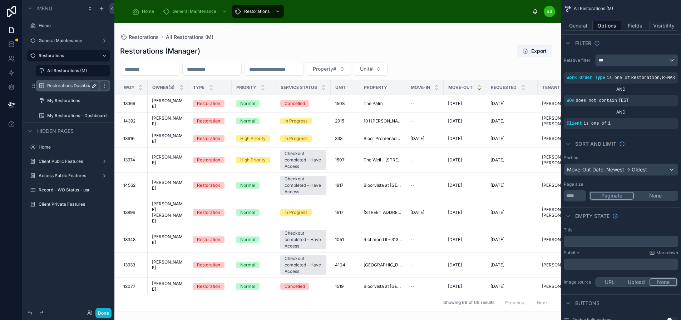
click at [94, 84] on icon "scrollable content" at bounding box center [95, 86] width 6 height 6
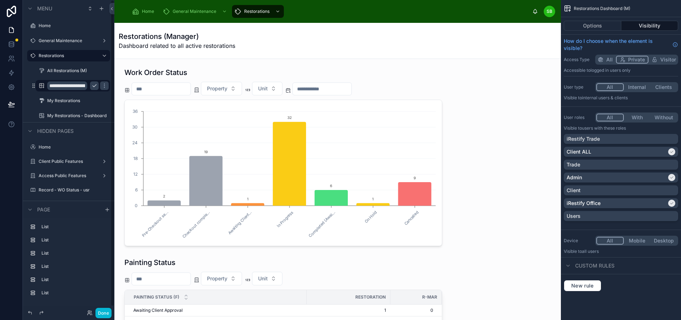
click at [54, 84] on input "**********" at bounding box center [67, 86] width 40 height 9
type input "**********"
click at [95, 86] on icon "scrollable content" at bounding box center [95, 86] width 6 height 6
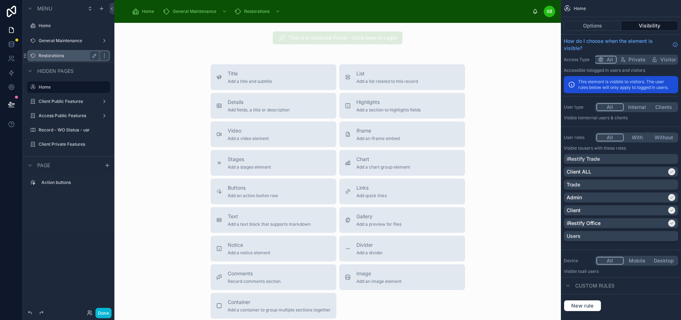
click at [68, 54] on label "Restorations" at bounding box center [67, 56] width 57 height 6
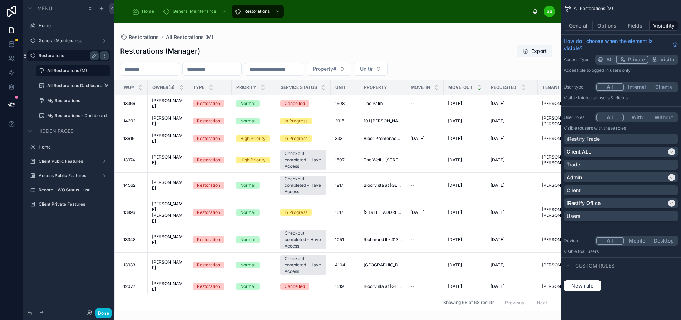
click at [313, 42] on div at bounding box center [337, 172] width 447 height 298
click at [106, 314] on button "Done" at bounding box center [104, 313] width 16 height 10
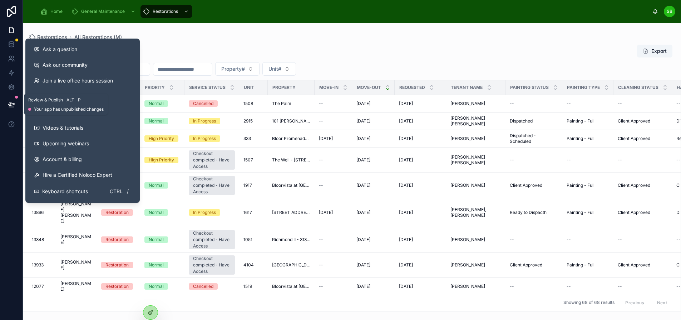
click at [13, 106] on icon at bounding box center [11, 104] width 7 height 7
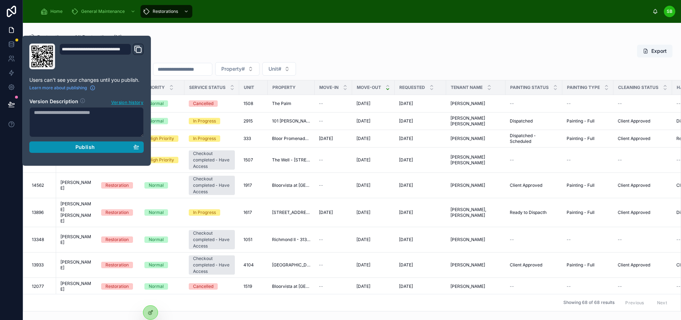
click at [83, 149] on span "Publish" at bounding box center [84, 147] width 19 height 6
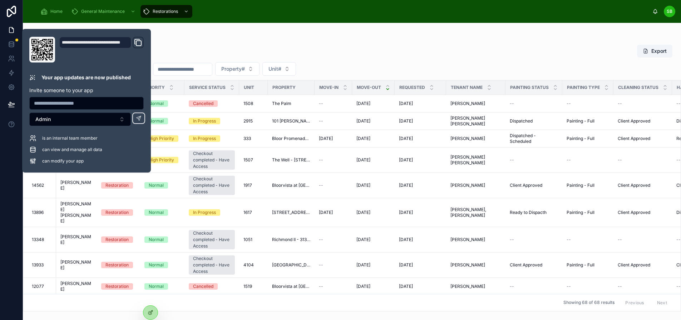
click at [325, 26] on div "Restorations All Restorations (M) Restorations (Manager) Export Property# Unit#…" at bounding box center [352, 167] width 658 height 289
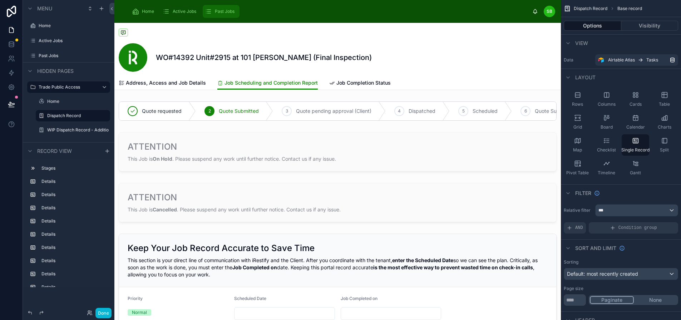
scroll to position [250, 0]
